Goal: Navigation & Orientation: Find specific page/section

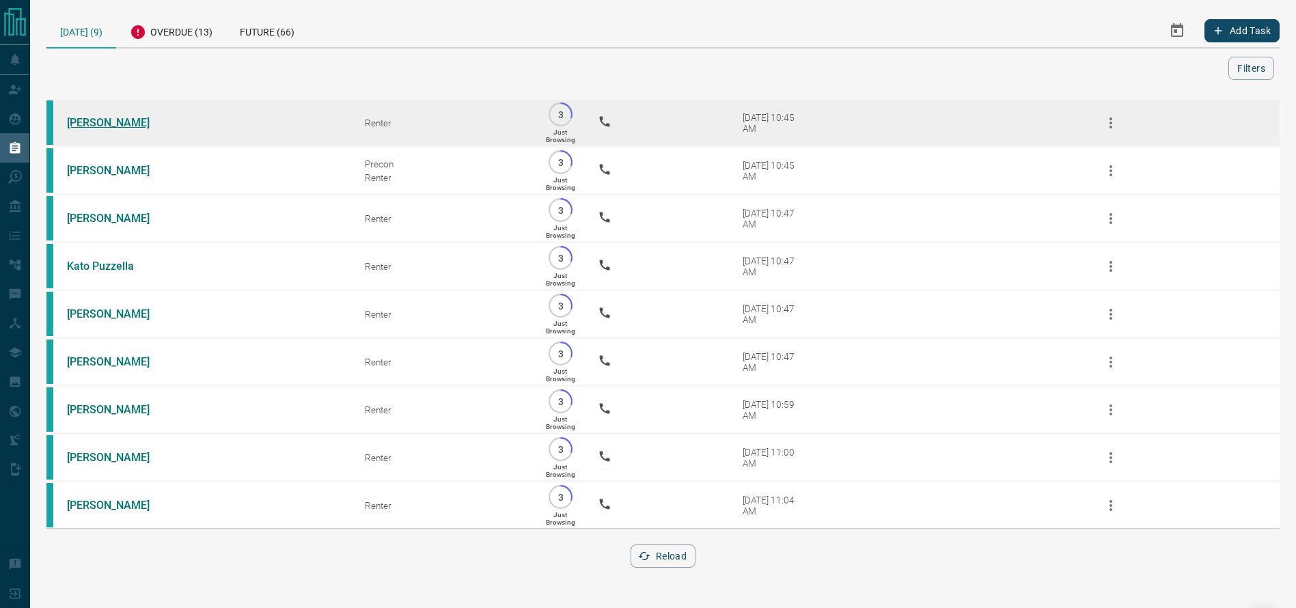
click at [109, 120] on link "[PERSON_NAME]" at bounding box center [118, 122] width 102 height 13
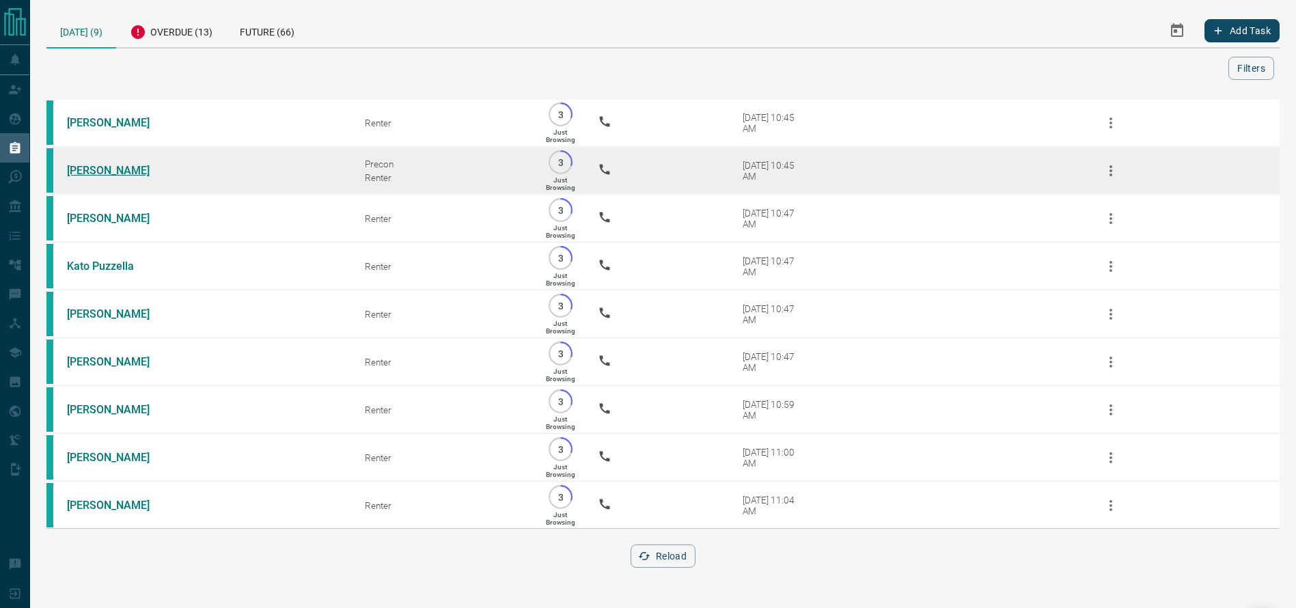
click at [106, 170] on link "[PERSON_NAME]" at bounding box center [118, 170] width 102 height 13
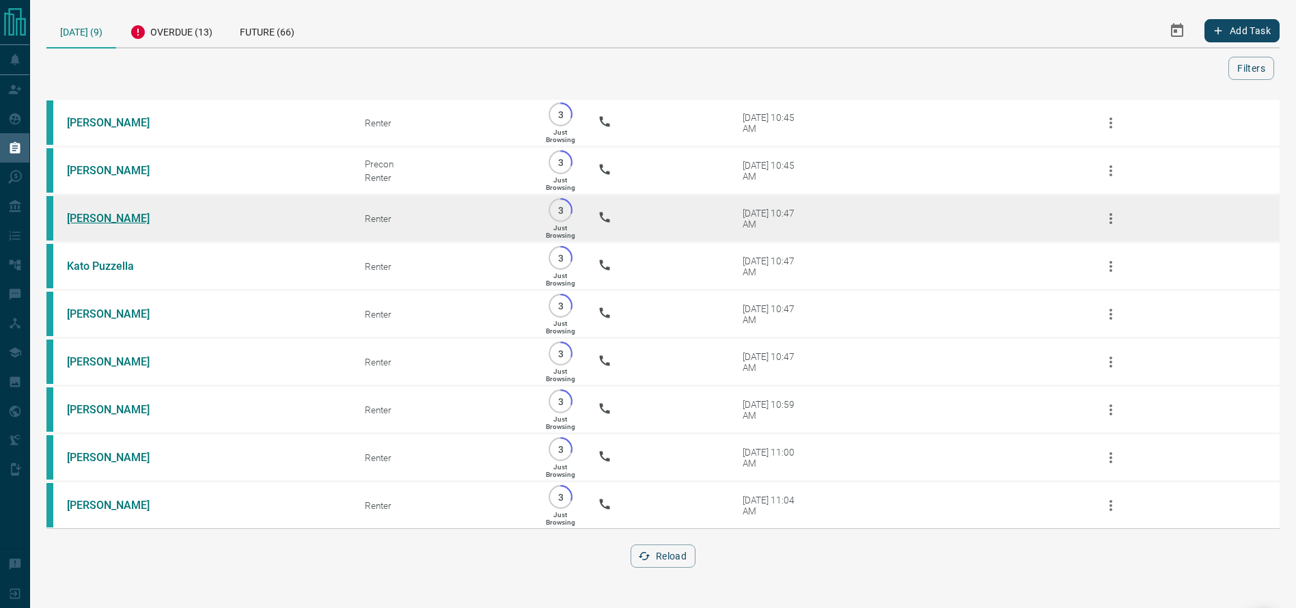
click at [97, 219] on td "[PERSON_NAME]" at bounding box center [195, 219] width 298 height 48
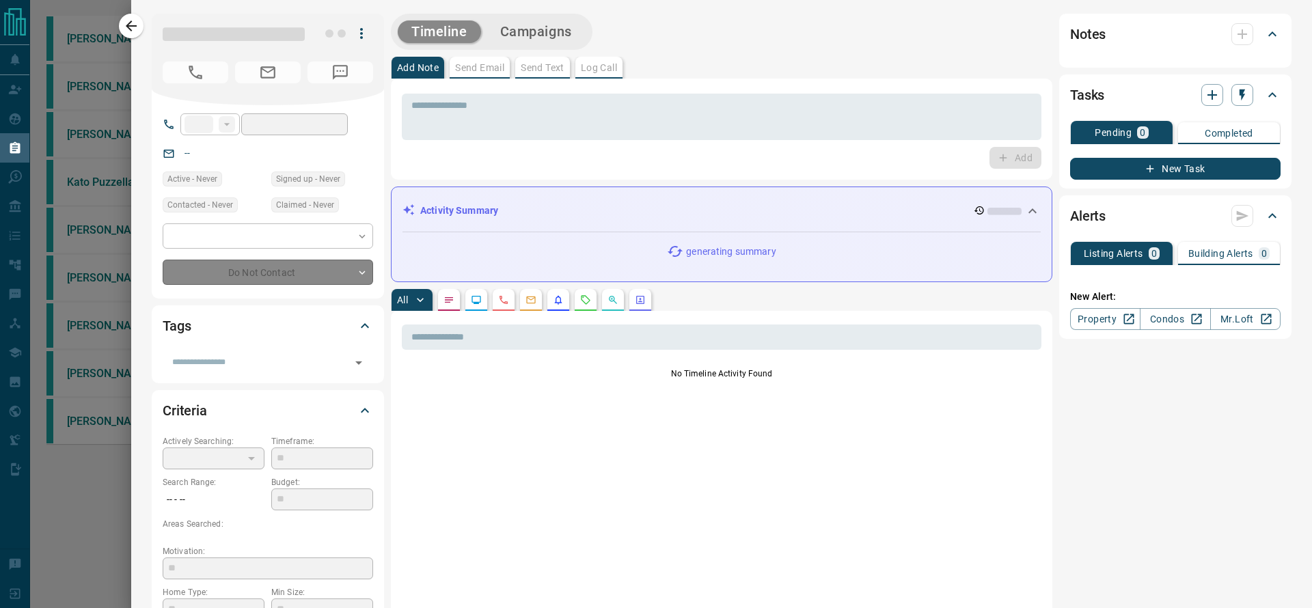
type input "**"
type input "**********"
type input "*"
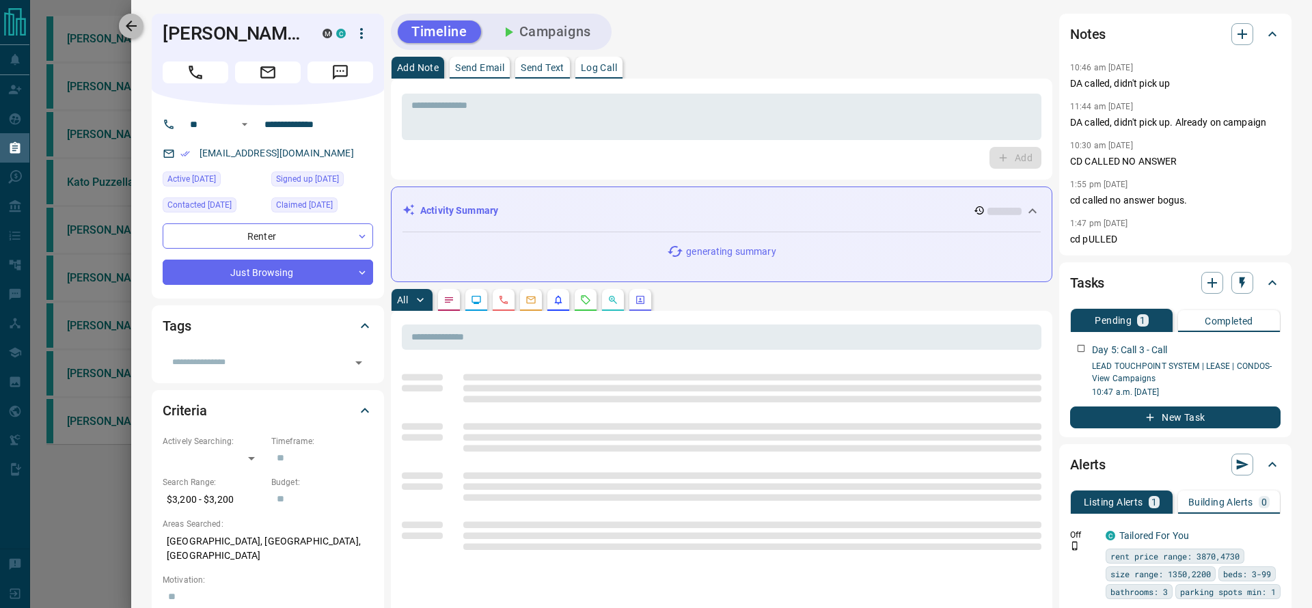
click at [138, 22] on button "button" at bounding box center [131, 26] width 25 height 25
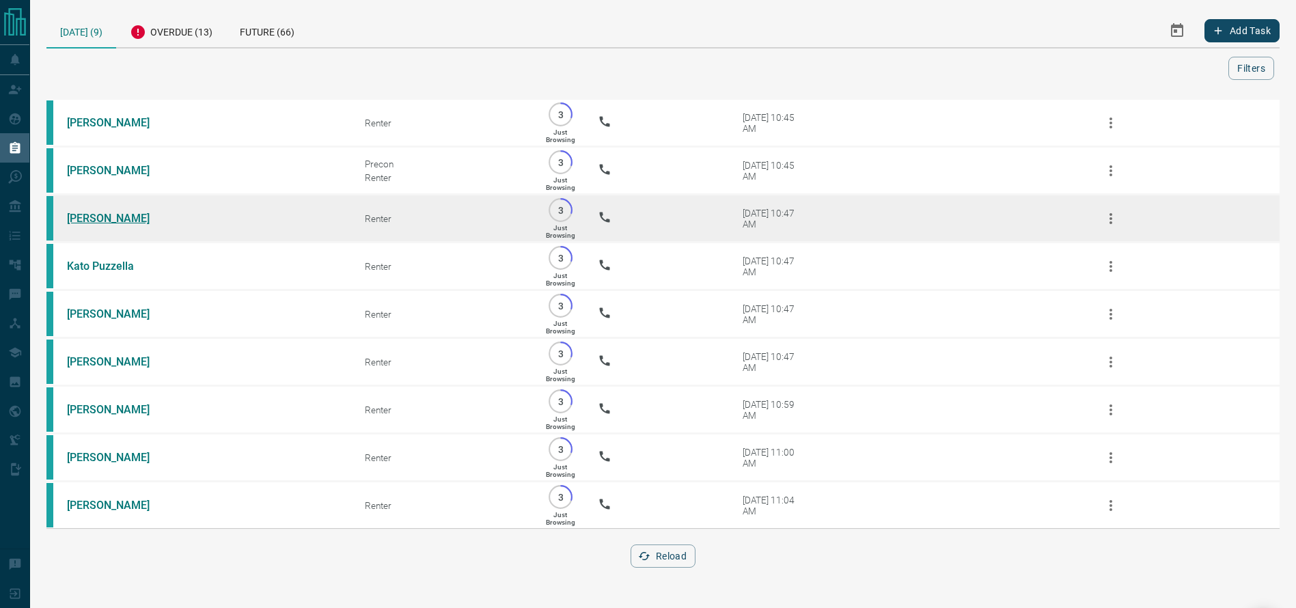
click at [125, 223] on link "[PERSON_NAME]" at bounding box center [118, 218] width 102 height 13
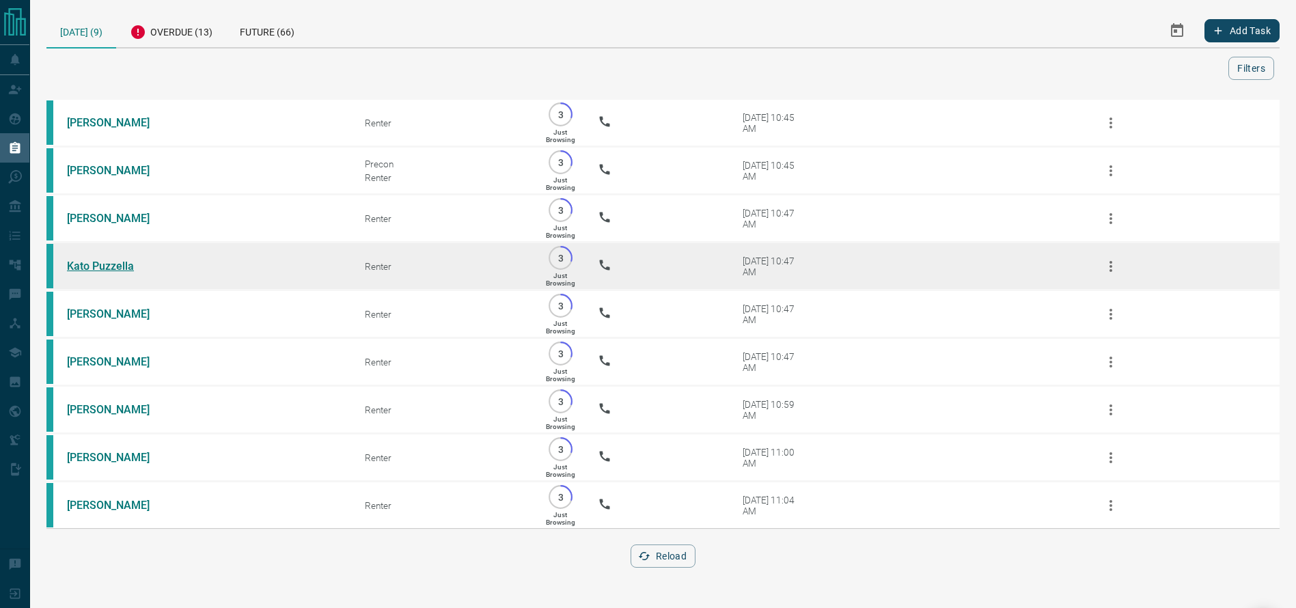
click at [105, 273] on link "Kato Puzzella" at bounding box center [118, 266] width 102 height 13
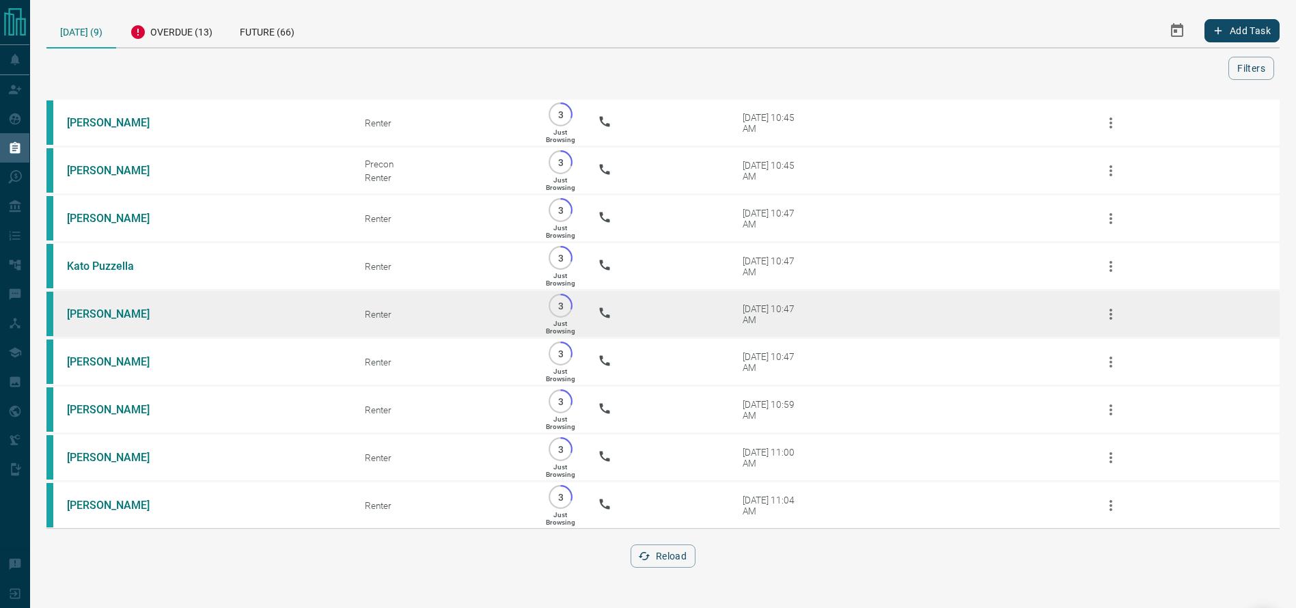
click at [105, 333] on td "[PERSON_NAME]" at bounding box center [195, 314] width 298 height 48
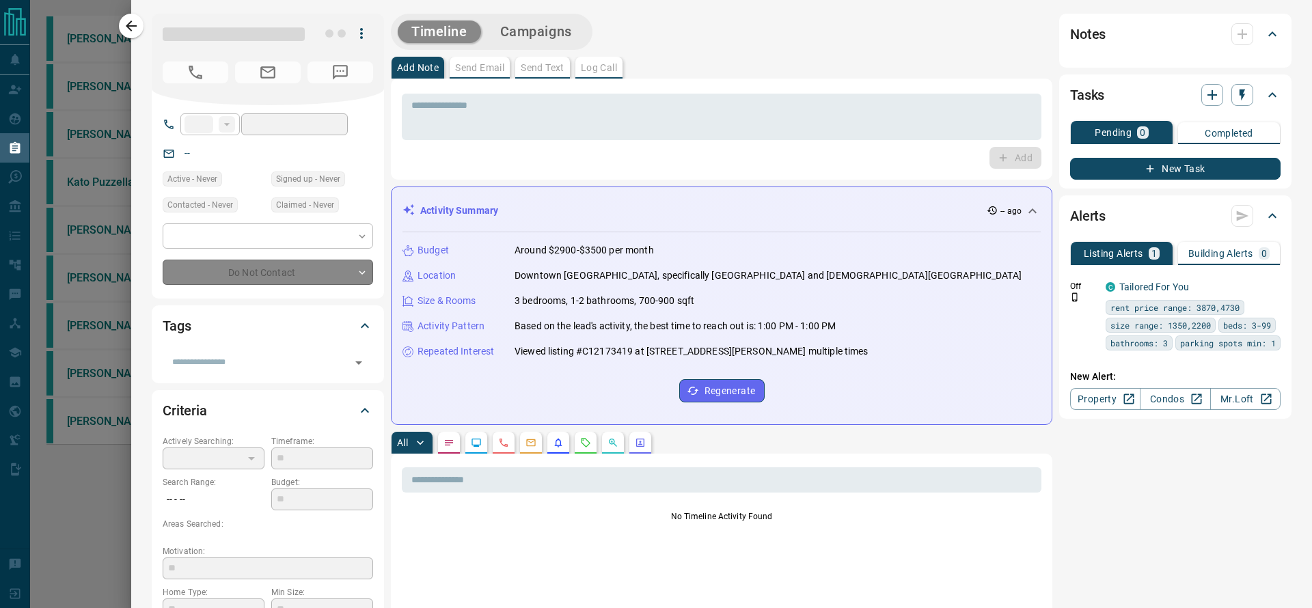
click at [105, 332] on div at bounding box center [656, 304] width 1312 height 608
type input "**"
type input "**********"
type input "*"
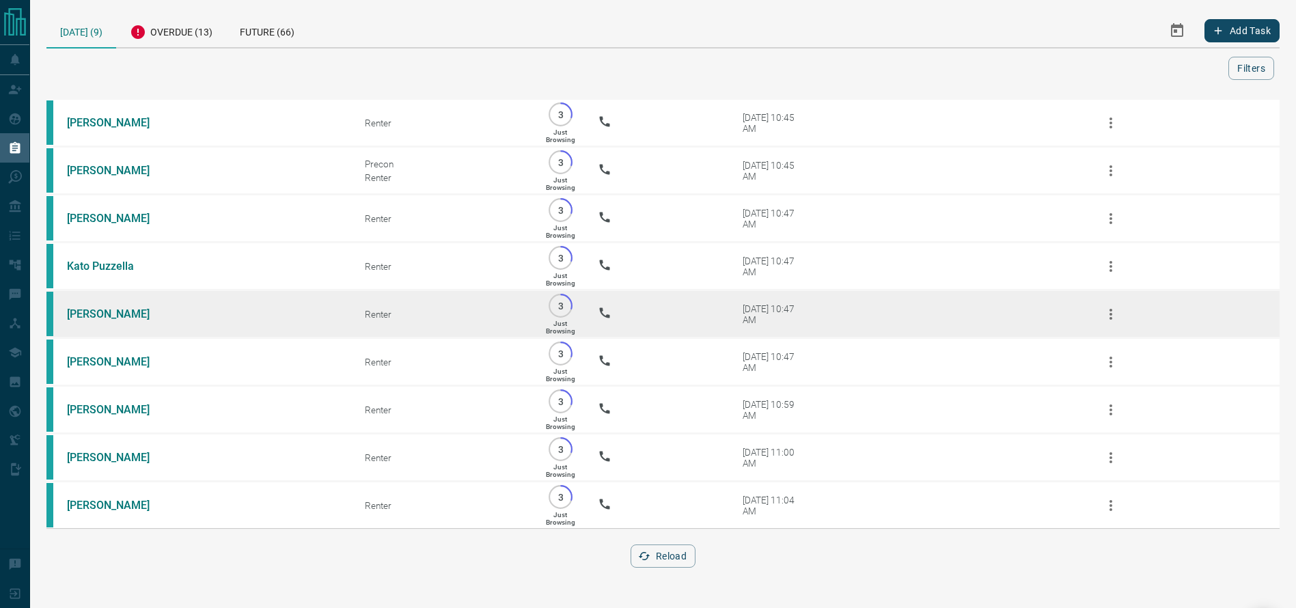
click at [94, 318] on td "[PERSON_NAME]" at bounding box center [195, 314] width 298 height 48
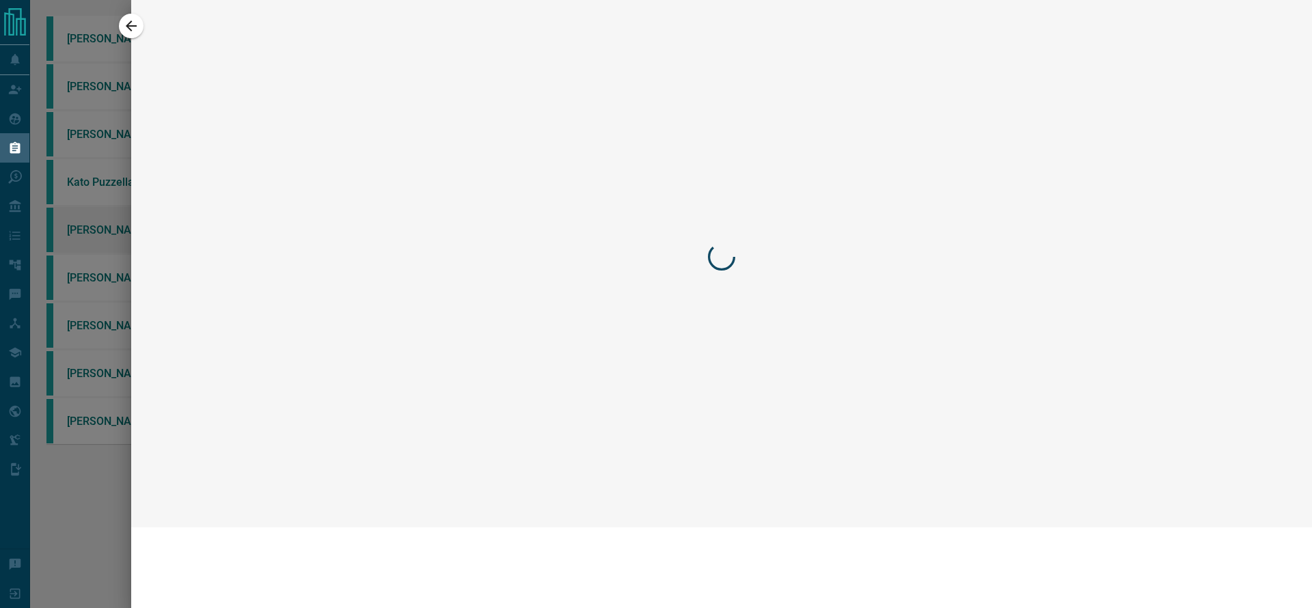
click at [94, 318] on div at bounding box center [656, 304] width 1312 height 608
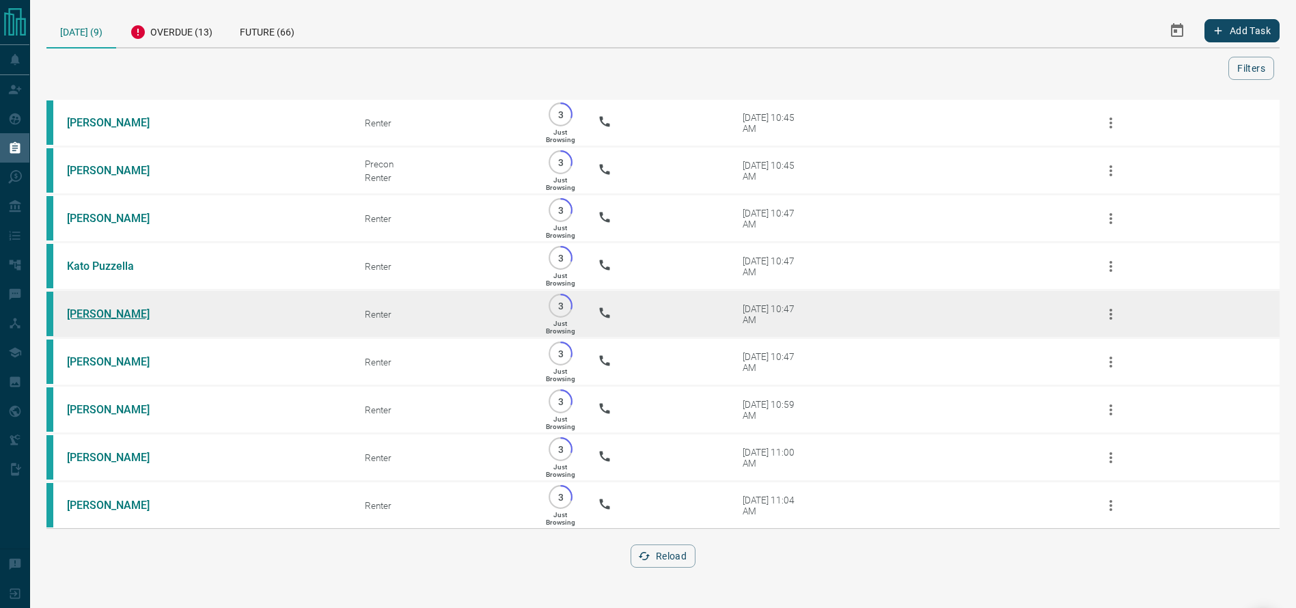
click at [87, 320] on link "[PERSON_NAME]" at bounding box center [118, 313] width 102 height 13
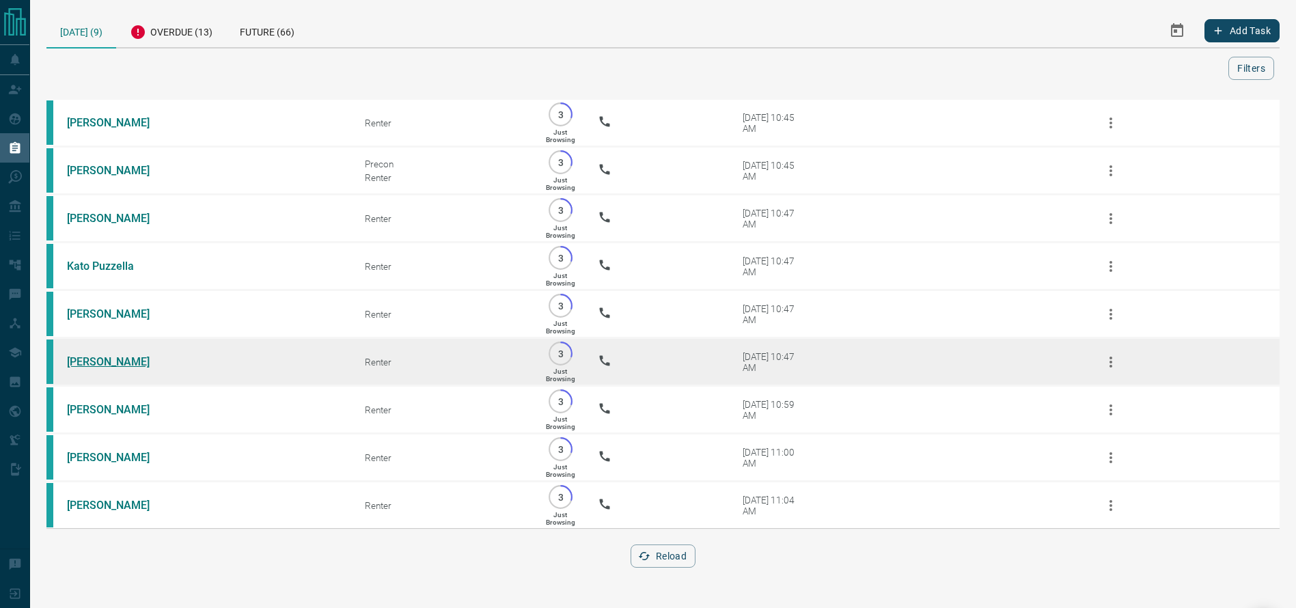
click at [87, 368] on link "[PERSON_NAME]" at bounding box center [118, 361] width 102 height 13
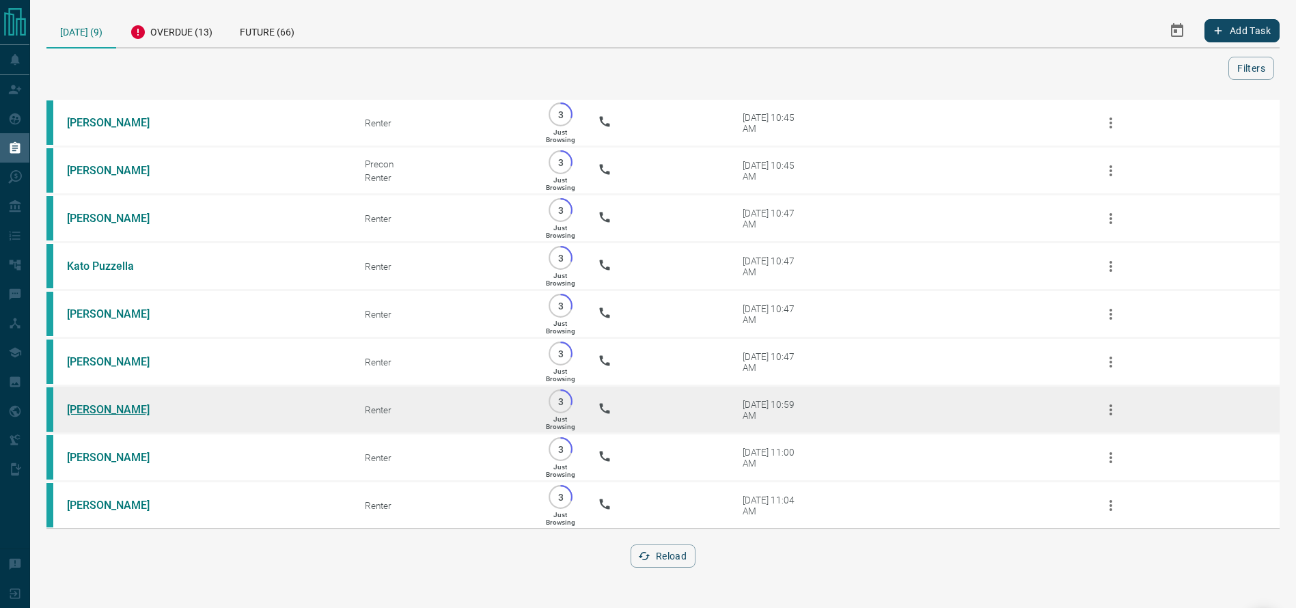
click at [101, 416] on link "[PERSON_NAME]" at bounding box center [118, 409] width 102 height 13
click at [120, 434] on td "[PERSON_NAME]" at bounding box center [195, 410] width 298 height 48
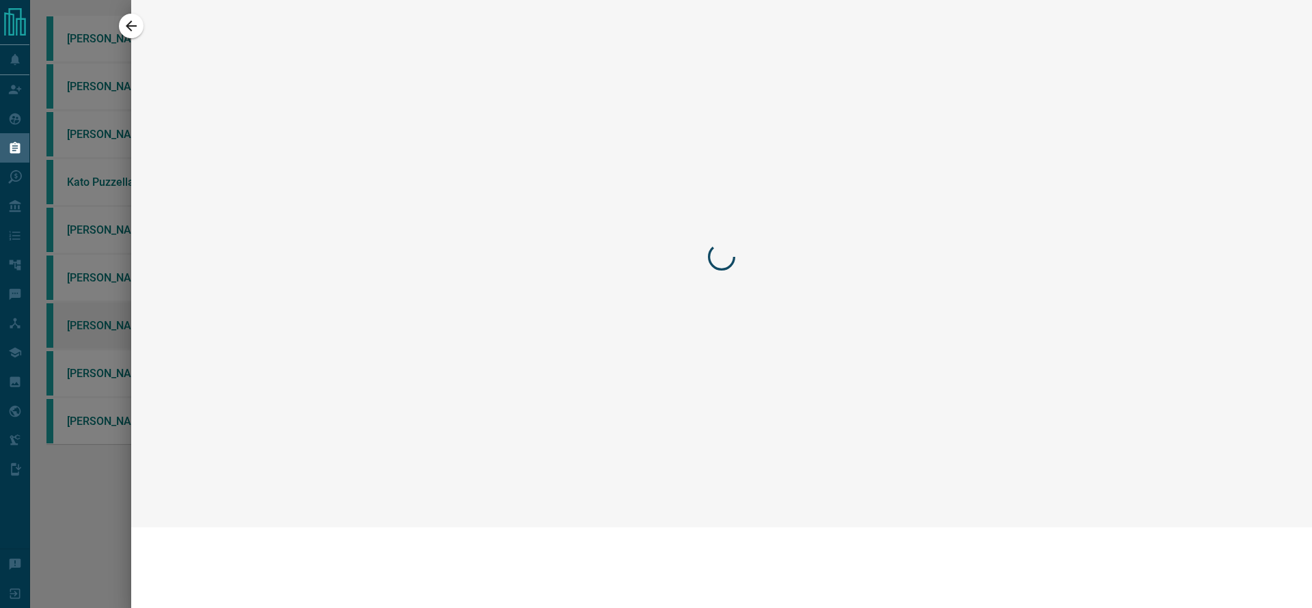
click at [120, 435] on div at bounding box center [656, 304] width 1312 height 608
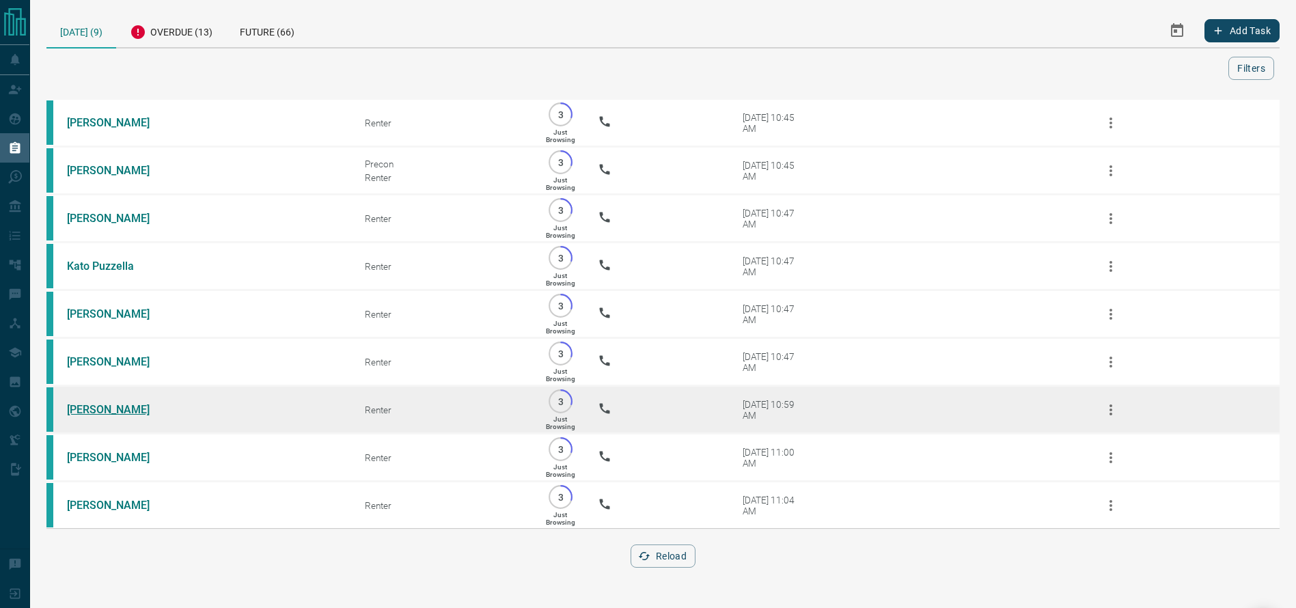
click at [107, 416] on link "[PERSON_NAME]" at bounding box center [118, 409] width 102 height 13
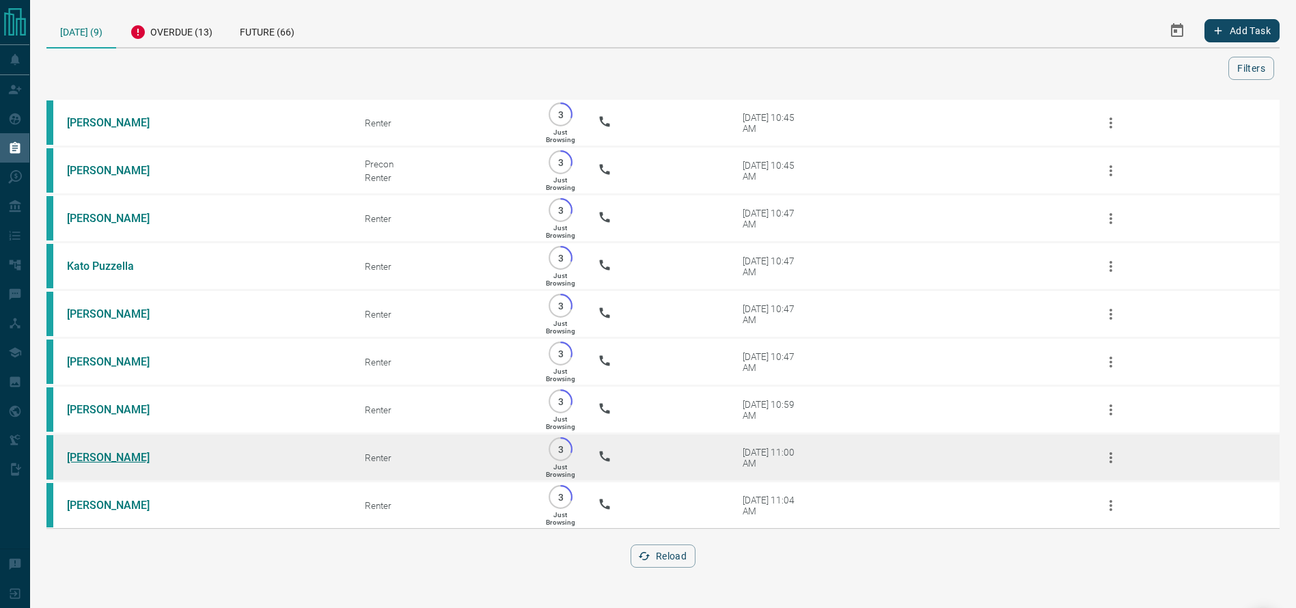
click at [113, 464] on link "[PERSON_NAME]" at bounding box center [118, 457] width 102 height 13
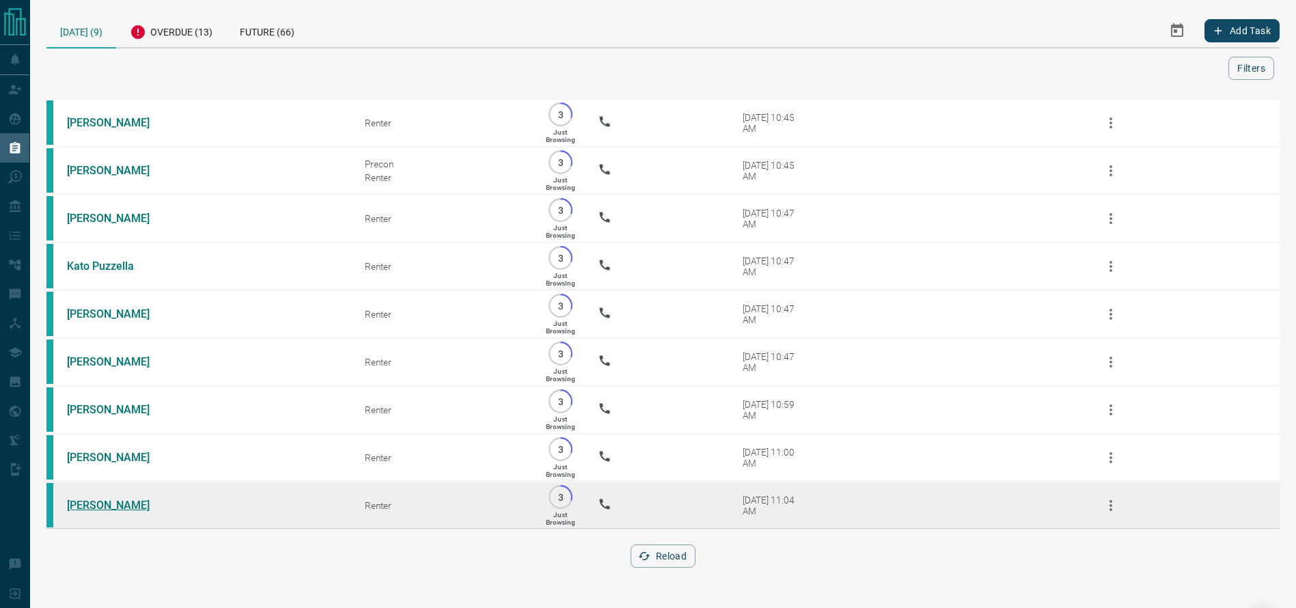
click at [92, 512] on link "[PERSON_NAME]" at bounding box center [118, 505] width 102 height 13
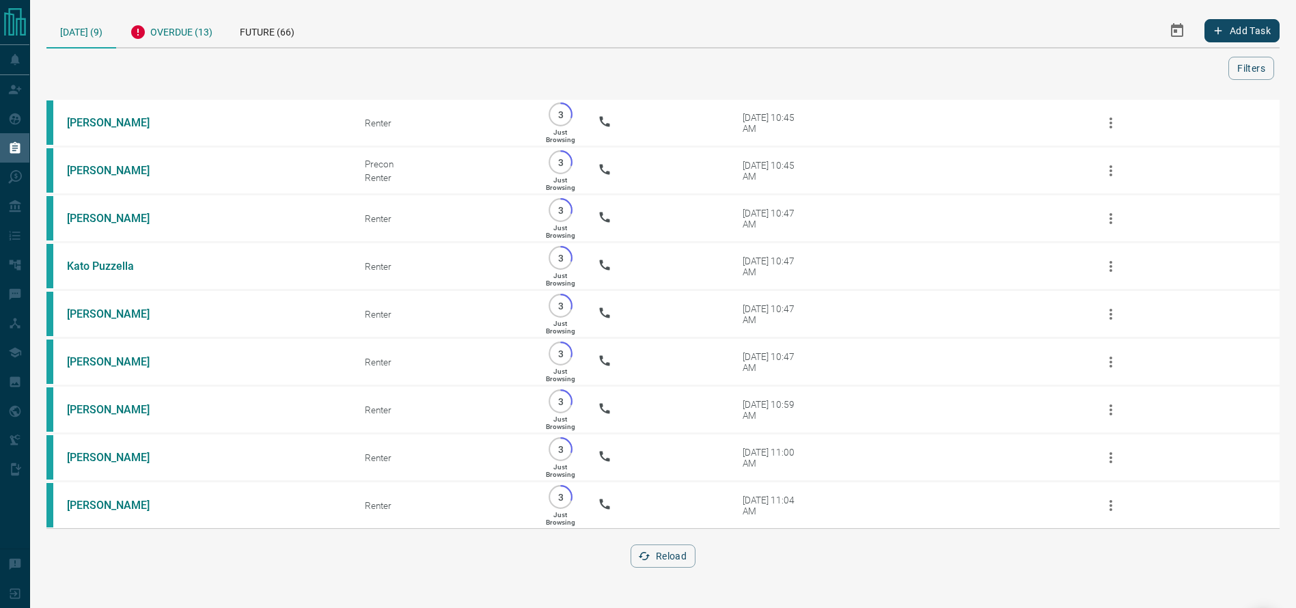
click at [202, 20] on div "Overdue (13)" at bounding box center [171, 30] width 110 height 33
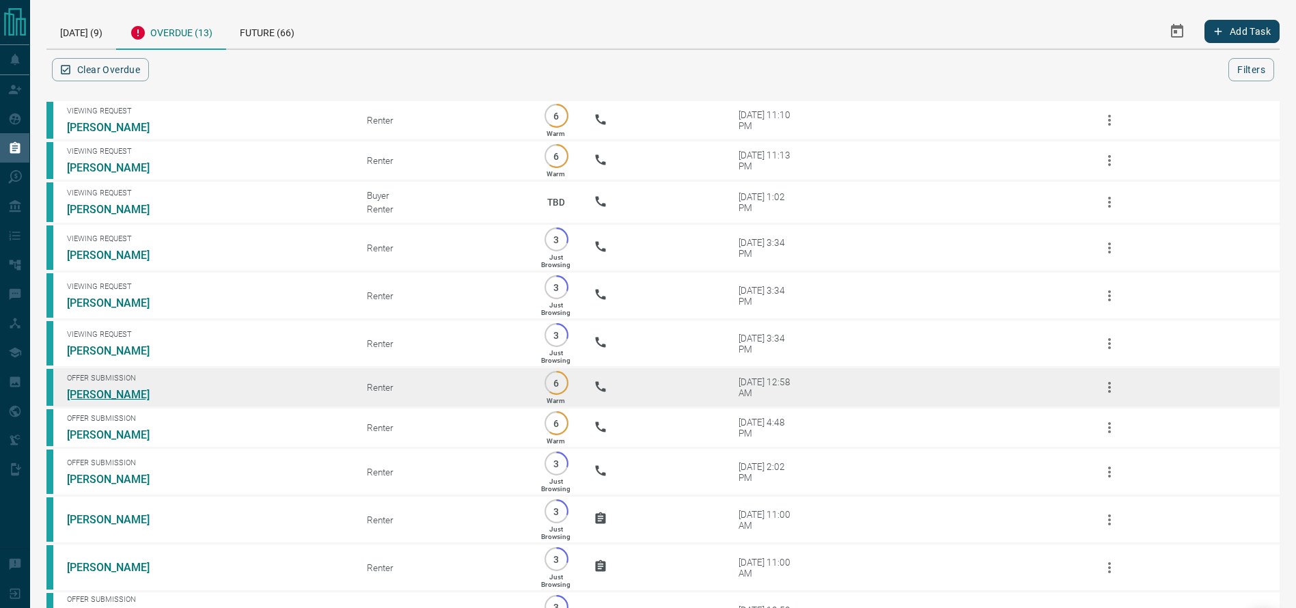
scroll to position [175, 0]
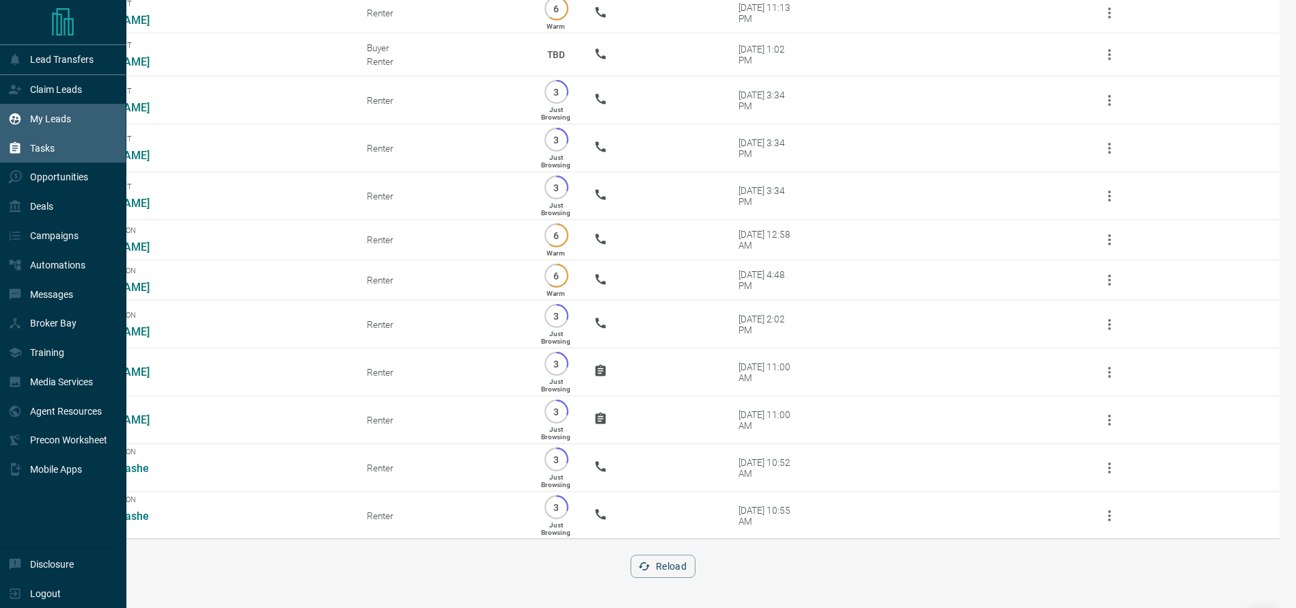
click at [59, 109] on div "My Leads" at bounding box center [39, 118] width 63 height 23
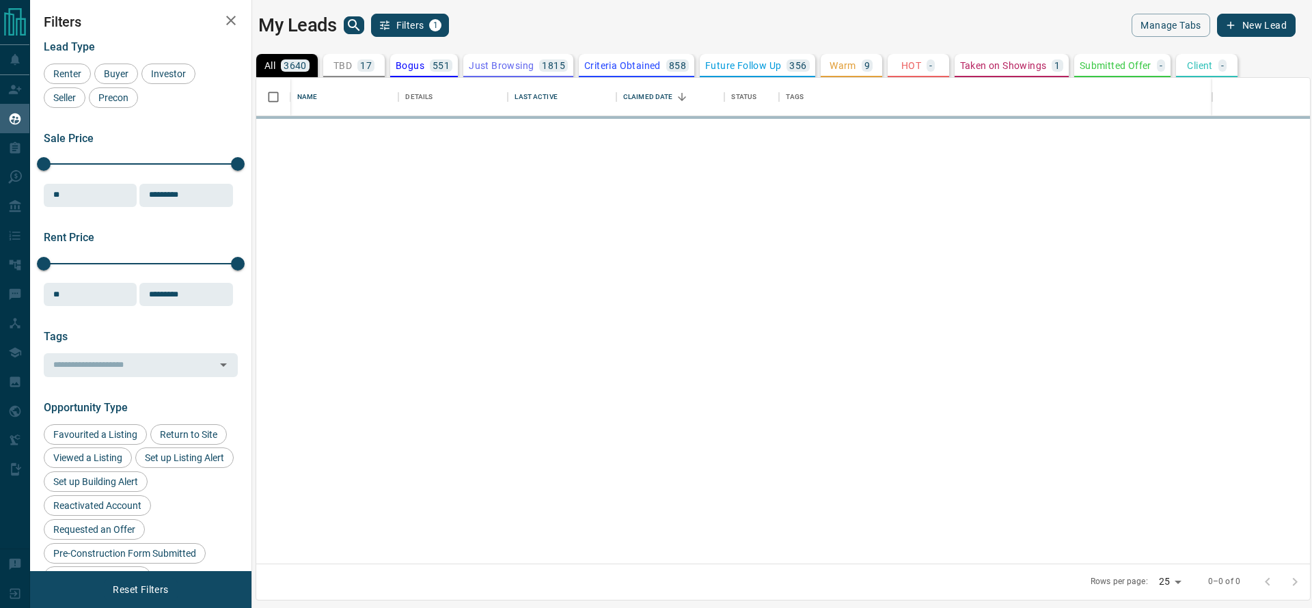
scroll to position [470, 1038]
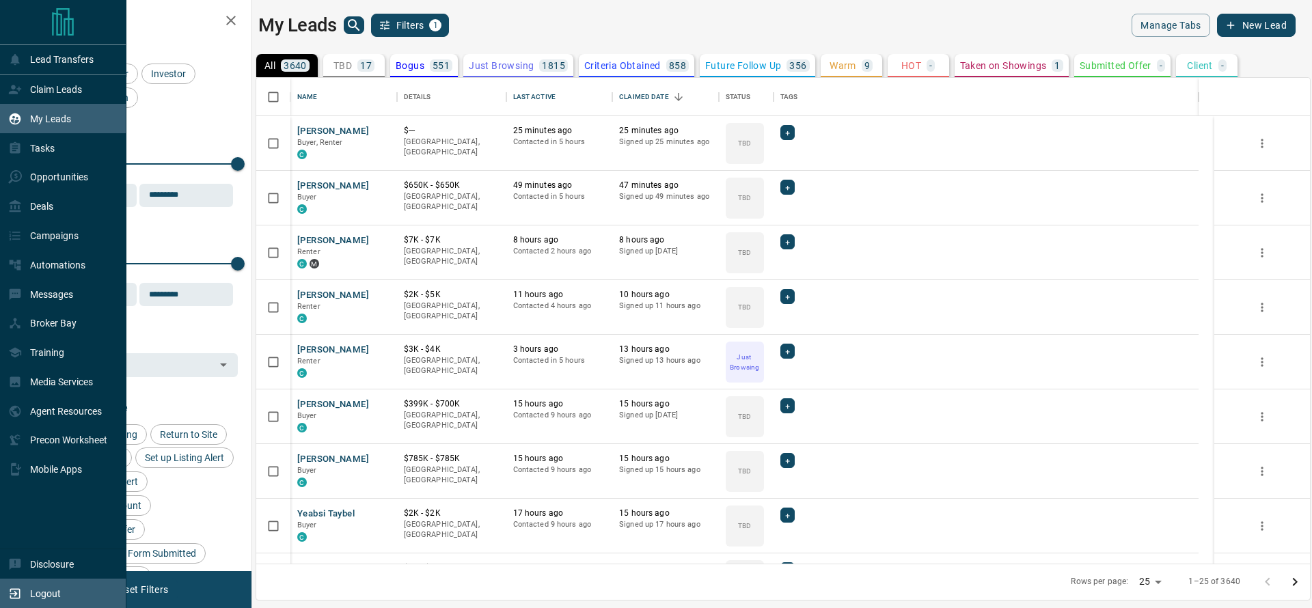
click at [0, 594] on div "Logout" at bounding box center [63, 593] width 126 height 29
